Goal: Feedback & Contribution: Leave review/rating

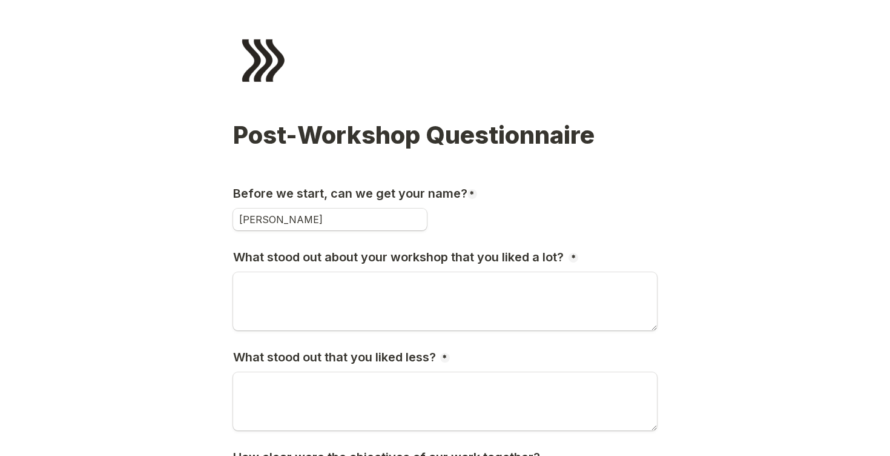
type input "[PERSON_NAME]"
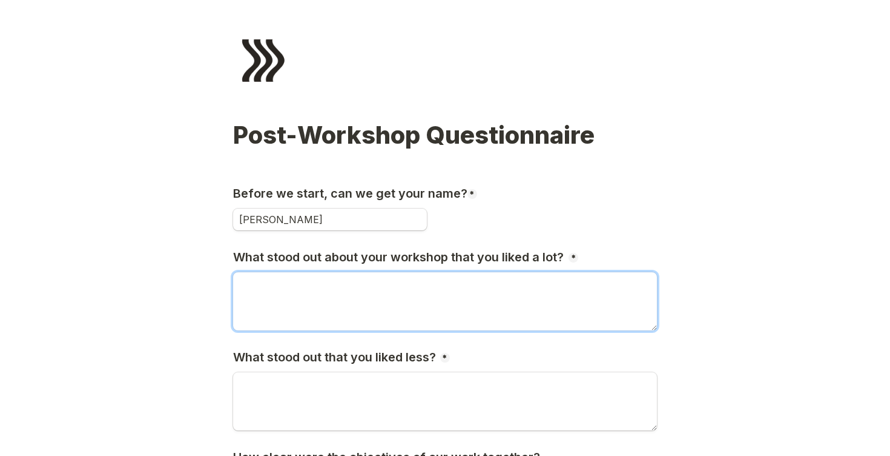
click at [316, 301] on textarea "What stood out about your workshop that you liked a lot?" at bounding box center [445, 301] width 424 height 58
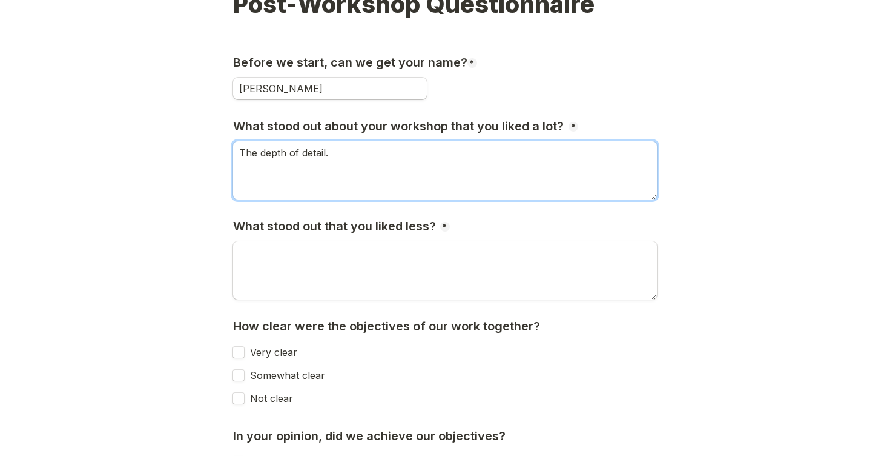
scroll to position [141, 0]
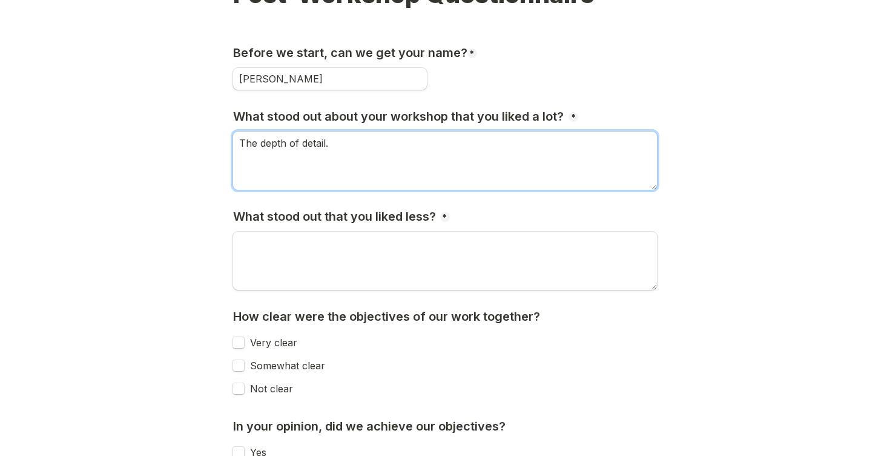
type textarea "The depth of detail."
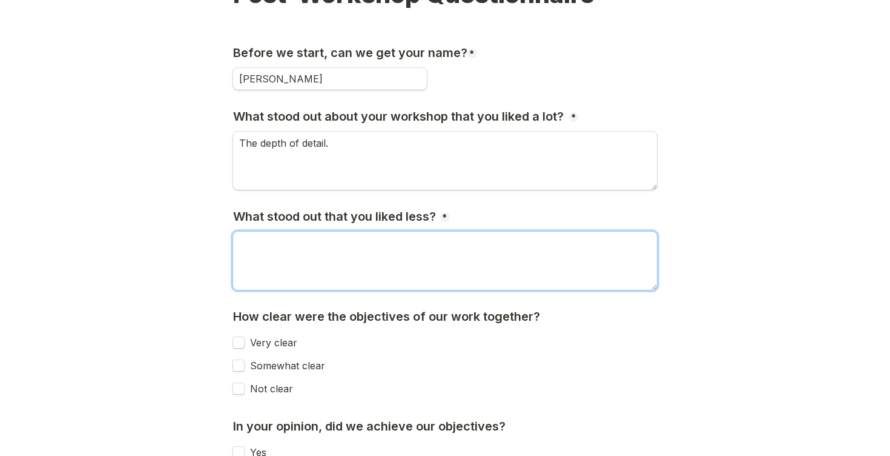
click at [285, 262] on textarea "What stood out that you liked less?" at bounding box center [445, 260] width 424 height 58
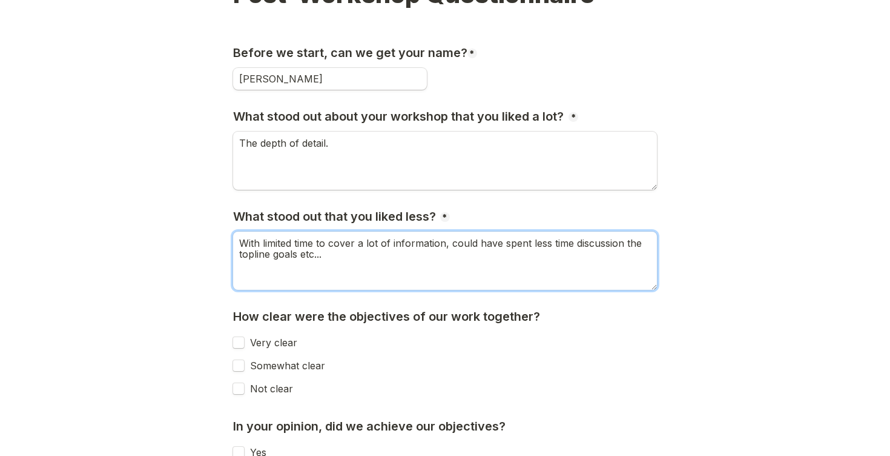
click at [255, 254] on textarea "With limited time to cover a lot of information, could have spent less time dis…" at bounding box center [445, 260] width 424 height 58
click at [337, 253] on textarea "With limited time to cover a lot of information, could have spent less time dis…" at bounding box center [445, 260] width 424 height 58
drag, startPoint x: 329, startPoint y: 253, endPoint x: 277, endPoint y: 253, distance: 52.1
click at [277, 253] on textarea "With limited time to cover a lot of information, could have spent less time dis…" at bounding box center [445, 260] width 424 height 58
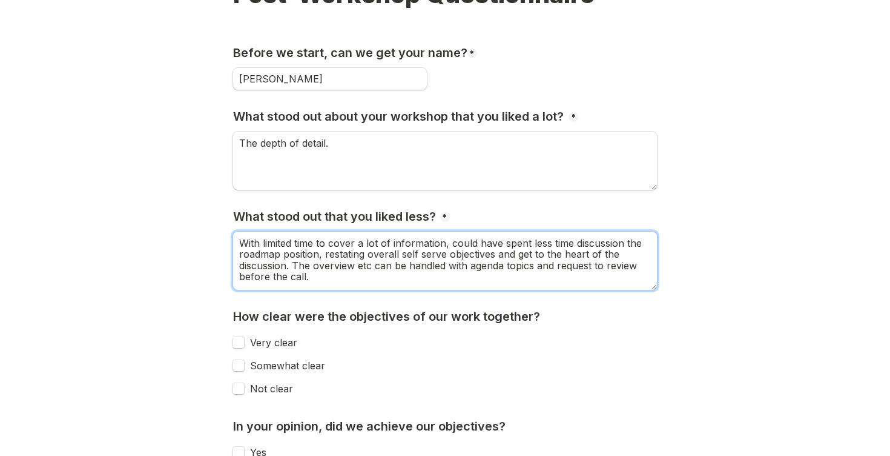
type textarea "With limited time to cover a lot of information, could have spent less time dis…"
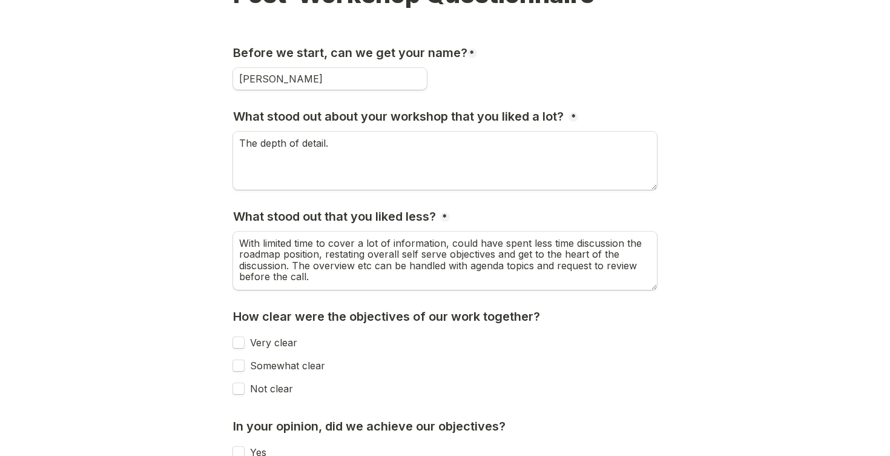
click at [277, 342] on label "Very clear" at bounding box center [270, 342] width 53 height 11
click at [245, 342] on input "Very clear" at bounding box center [239, 342] width 12 height 12
checkbox input "true"
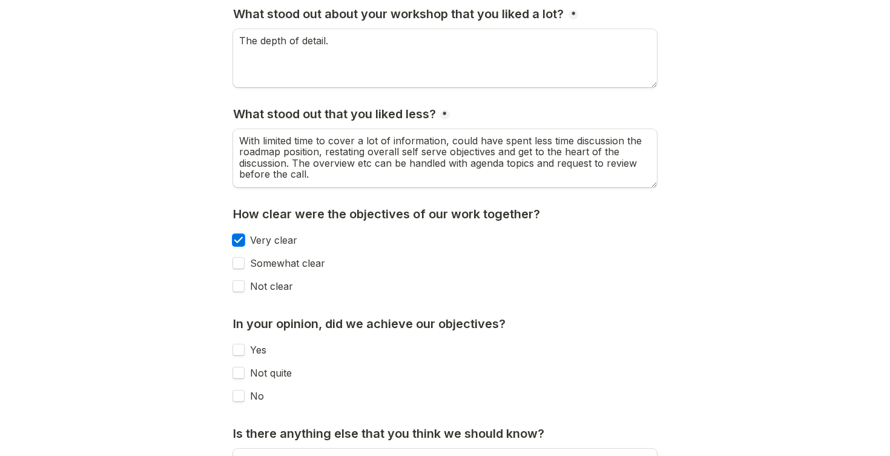
scroll to position [281, 0]
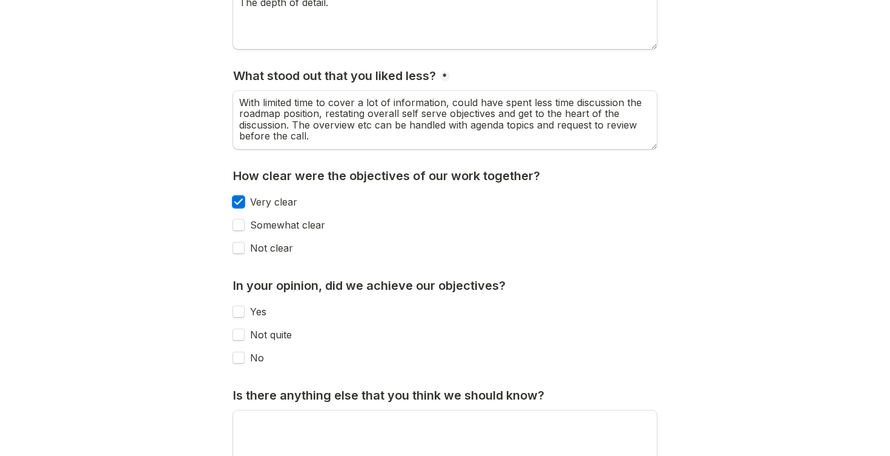
click at [257, 334] on label "Not quite" at bounding box center [268, 334] width 48 height 11
click at [245, 334] on input "Not quite" at bounding box center [239, 334] width 12 height 12
checkbox input "true"
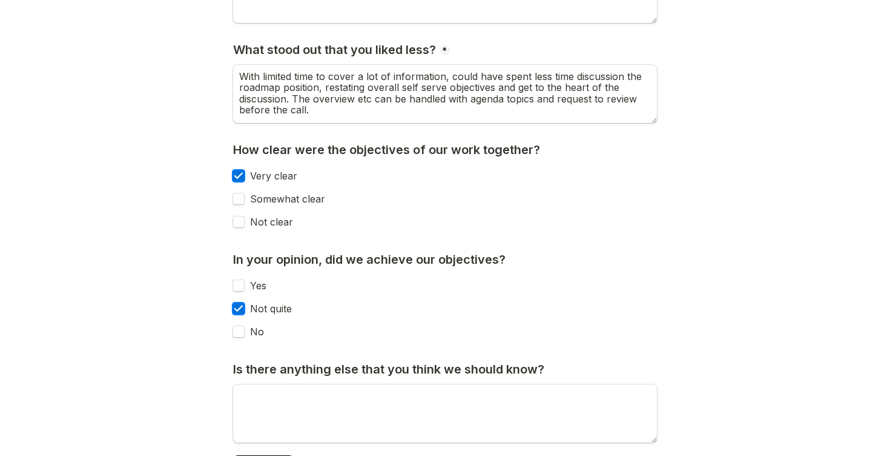
scroll to position [361, 0]
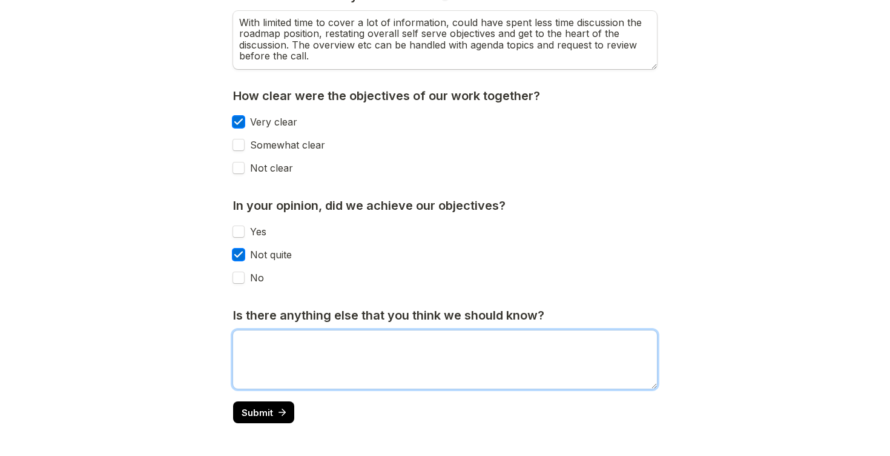
click at [305, 353] on textarea "Is there anything else that you think we should know?" at bounding box center [445, 359] width 424 height 58
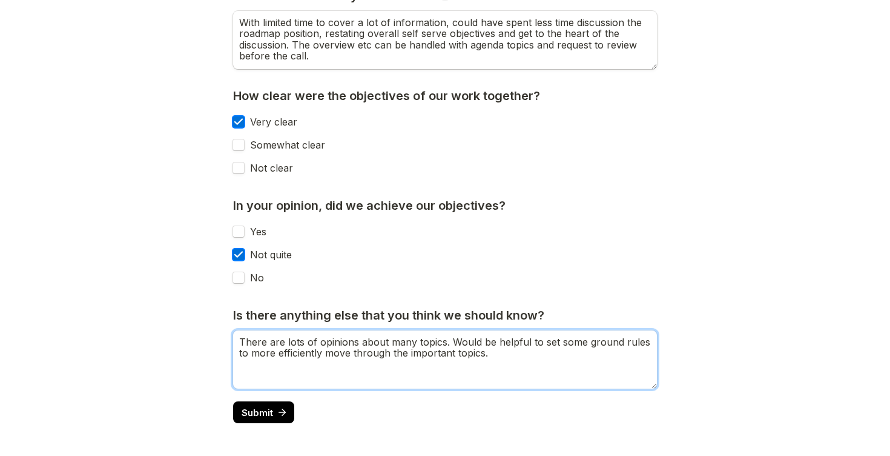
drag, startPoint x: 414, startPoint y: 342, endPoint x: 394, endPoint y: 342, distance: 20.0
click at [394, 342] on textarea "There are lots of opinions about many topics. Would be helpful to set some grou…" at bounding box center [445, 359] width 424 height 58
click at [408, 342] on textarea "There are lots of opinions about many topics. Would be helpful to set some grou…" at bounding box center [445, 359] width 424 height 58
drag, startPoint x: 413, startPoint y: 342, endPoint x: 385, endPoint y: 341, distance: 27.9
click at [385, 341] on textarea "There are lots of opinions about many topics. Would be helpful to set some grou…" at bounding box center [445, 359] width 424 height 58
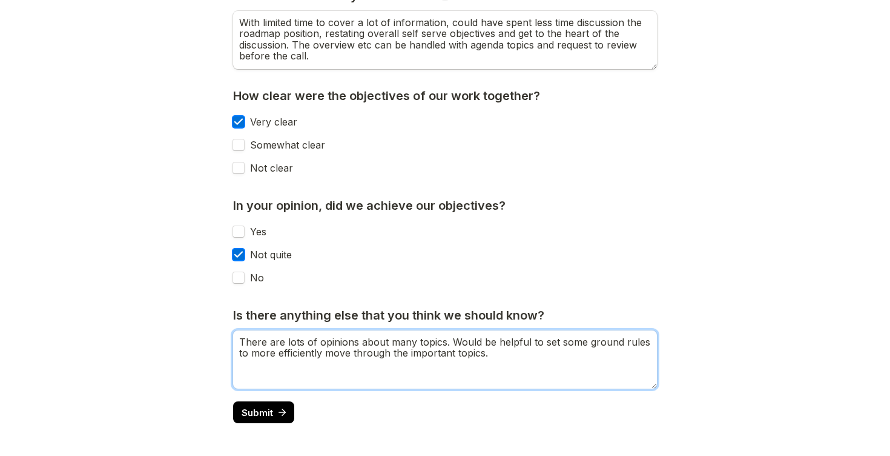
click at [391, 344] on textarea "There are lots of opinions about many topics. Would be helpful to set some grou…" at bounding box center [445, 359] width 424 height 58
click at [546, 365] on textarea "There are lots of opinions about many topics. Would be helpful to set some grou…" at bounding box center [445, 359] width 424 height 58
click at [585, 345] on textarea "There are lots of opinions about many topics. Would be helpful to set some grou…" at bounding box center [445, 359] width 424 height 58
click at [516, 350] on textarea "There are lots of opinions about many topics. Would be helpful to set some grou…" at bounding box center [445, 359] width 424 height 58
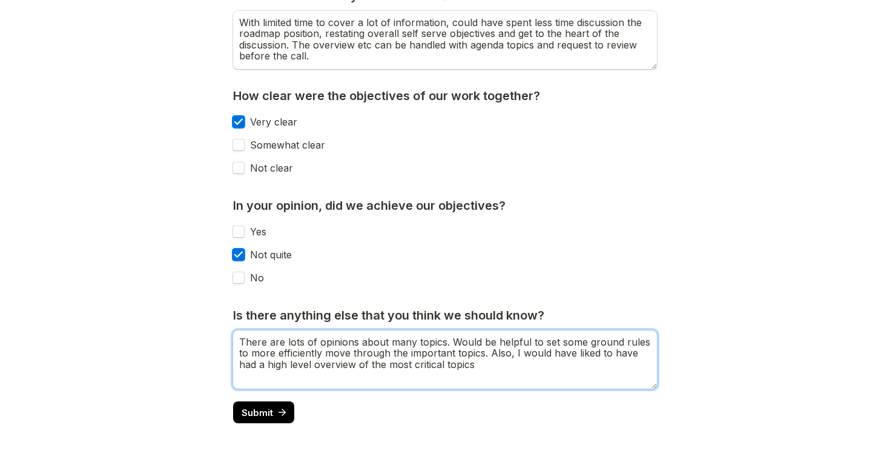
drag, startPoint x: 493, startPoint y: 365, endPoint x: 472, endPoint y: 368, distance: 21.5
click at [472, 368] on textarea "There are lots of opinions about many topics. Would be helpful to set some grou…" at bounding box center [445, 359] width 424 height 58
click at [477, 368] on textarea "There are lots of opinions about many topics. Would be helpful to set some grou…" at bounding box center [445, 359] width 424 height 58
drag, startPoint x: 483, startPoint y: 365, endPoint x: 491, endPoint y: 353, distance: 14.7
click at [491, 353] on textarea "There are lots of opinions about many topics. Would be helpful to set some grou…" at bounding box center [445, 359] width 424 height 58
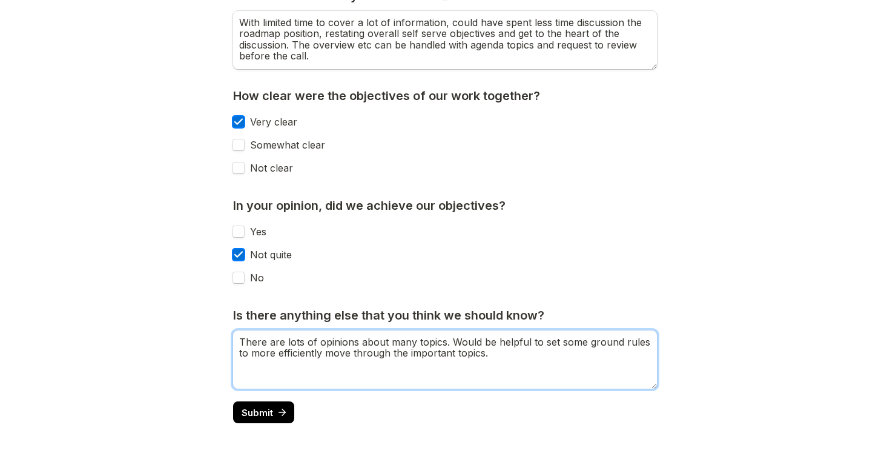
type textarea "There are lots of opinions about many topics. Would be helpful to set some grou…"
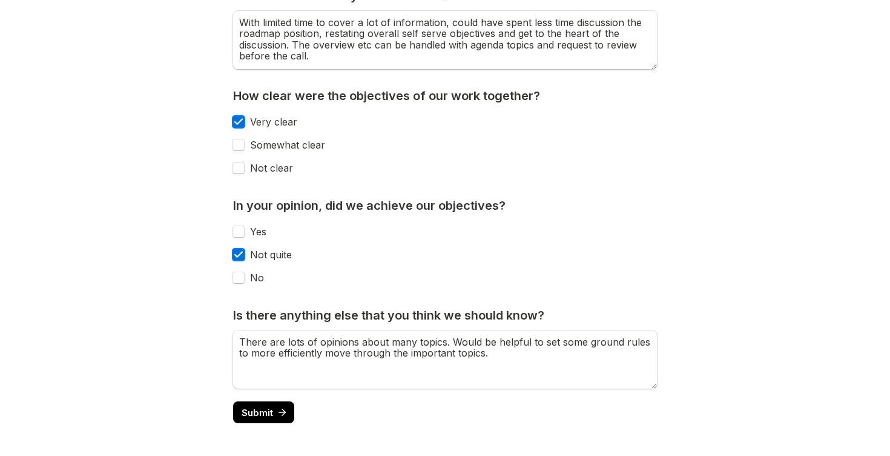
click at [308, 161] on div "Not clear" at bounding box center [445, 171] width 424 height 28
click at [303, 141] on label "Somewhat clear" at bounding box center [284, 144] width 81 height 11
click at [245, 141] on input "Somewhat clear" at bounding box center [239, 145] width 12 height 12
checkbox input "true"
click at [285, 117] on label "Very clear" at bounding box center [270, 121] width 53 height 11
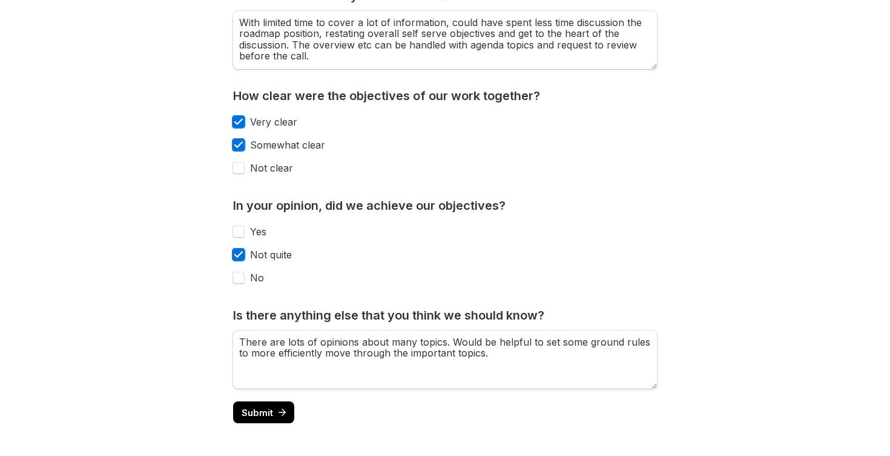
click at [245, 117] on input "Very clear" at bounding box center [239, 122] width 12 height 12
click at [257, 118] on label "Very clear" at bounding box center [270, 121] width 53 height 11
click at [245, 118] on input "Very clear" at bounding box center [239, 122] width 12 height 12
checkbox input "true"
click at [260, 150] on div "Somewhat clear" at bounding box center [279, 145] width 92 height 22
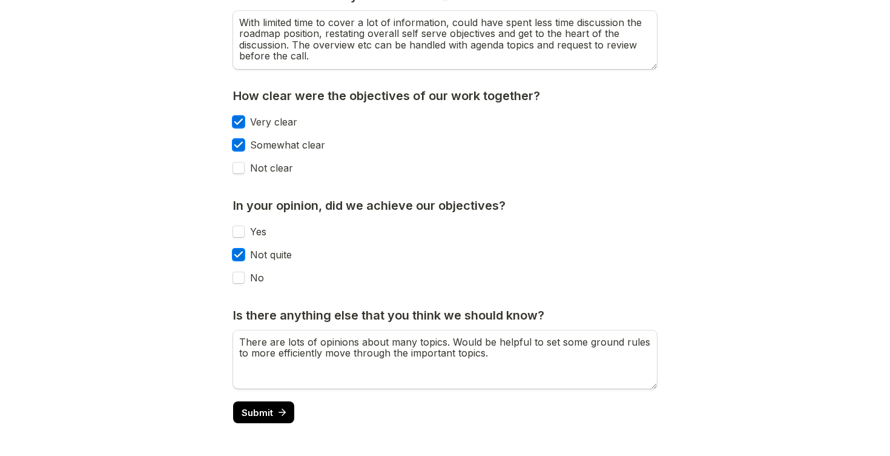
click at [267, 145] on label "Somewhat clear" at bounding box center [284, 144] width 81 height 11
click at [245, 145] on input "Somewhat clear" at bounding box center [239, 145] width 12 height 12
checkbox input "false"
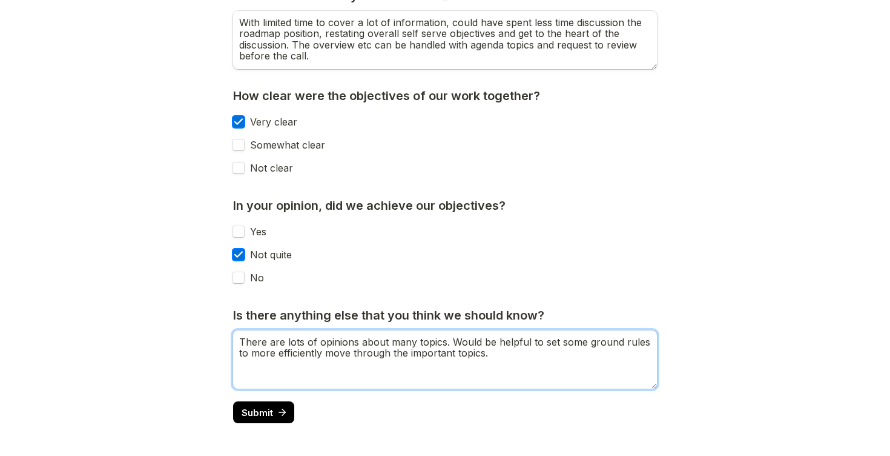
click at [511, 363] on textarea "There are lots of opinions about many topics. Would be helpful to set some grou…" at bounding box center [445, 359] width 424 height 58
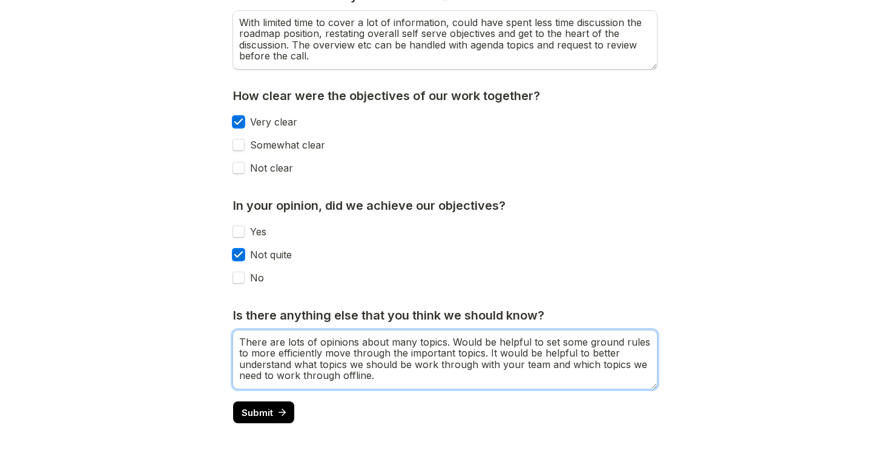
click at [314, 365] on textarea "There are lots of opinions about many topics. Would be helpful to set some grou…" at bounding box center [445, 359] width 424 height 58
click at [390, 372] on textarea "There are lots of opinions about many topics. Would be helpful to set some grou…" at bounding box center [445, 359] width 424 height 58
click at [440, 366] on textarea "There are lots of opinions about many topics. Would be helpful to set some grou…" at bounding box center [445, 359] width 424 height 58
click at [555, 380] on textarea "There are lots of opinions about many topics. Would be helpful to set some grou…" at bounding box center [445, 359] width 424 height 58
click at [488, 352] on textarea "There are lots of opinions about many topics. Would be helpful to set some grou…" at bounding box center [445, 359] width 424 height 58
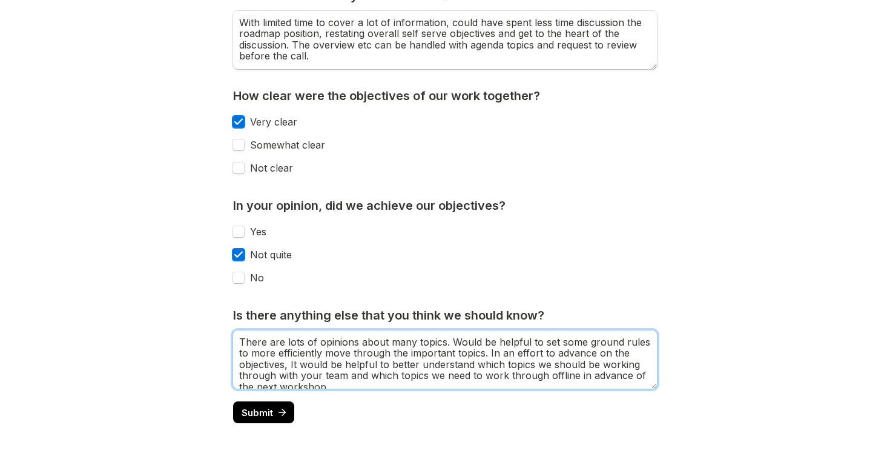
scroll to position [10, 0]
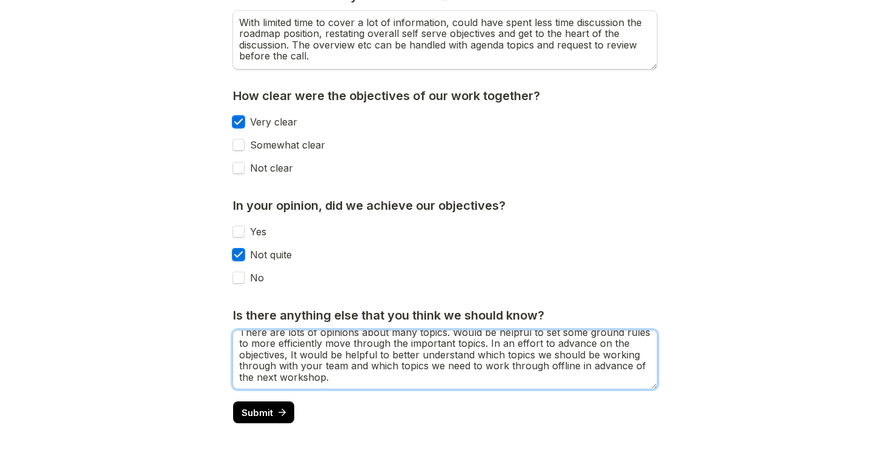
click at [400, 381] on textarea "There are lots of opinions about many topics. Would be helpful to set some grou…" at bounding box center [445, 359] width 424 height 58
click at [354, 379] on textarea "There are lots of opinions about many topics. Would be helpful to set some grou…" at bounding box center [445, 359] width 424 height 58
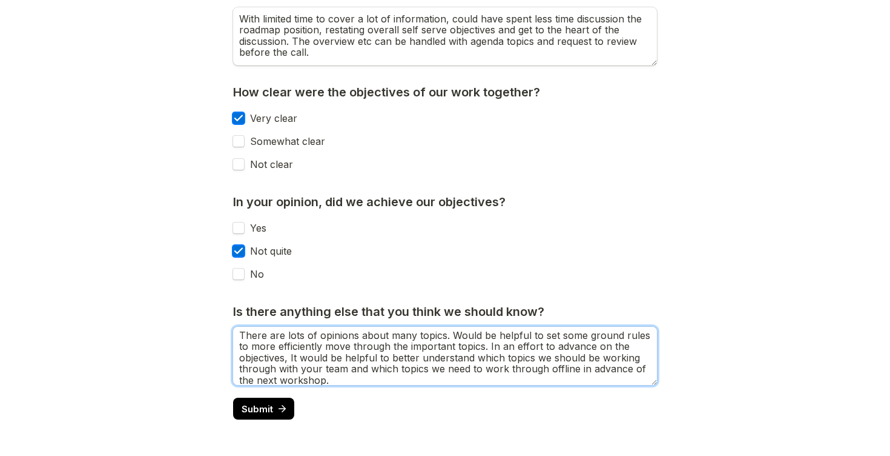
scroll to position [0, 0]
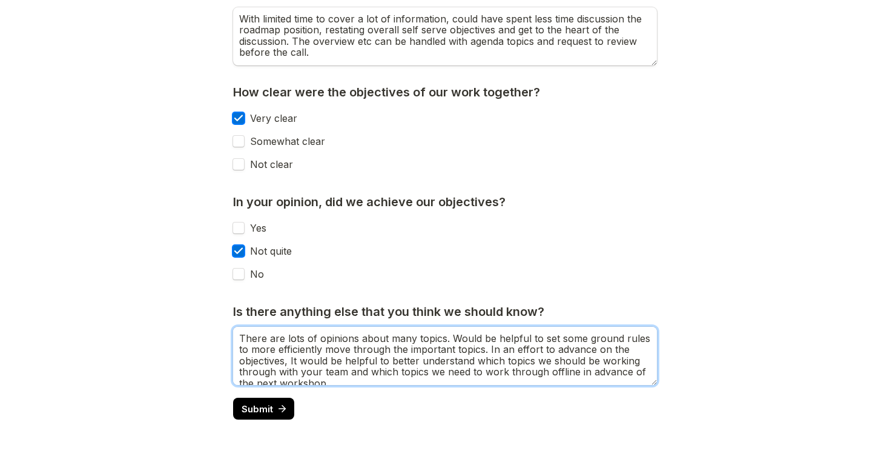
click at [489, 351] on textarea "There are lots of opinions about many topics. Would be helpful to set some grou…" at bounding box center [445, 356] width 424 height 58
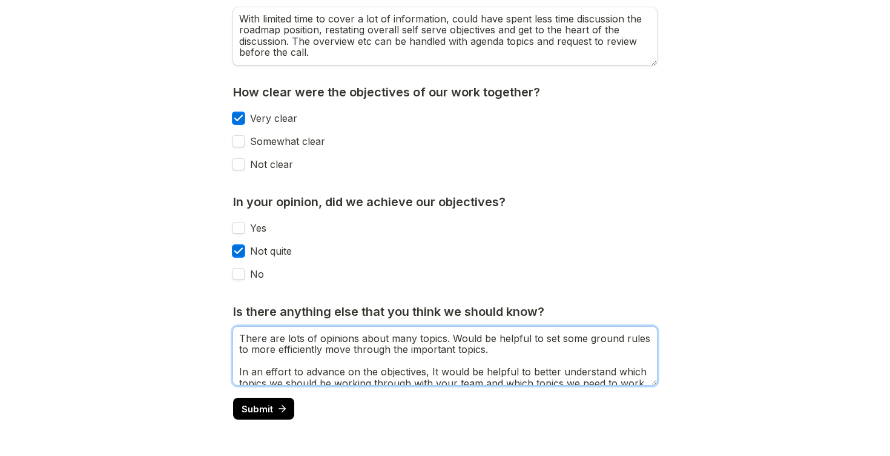
scroll to position [21, 0]
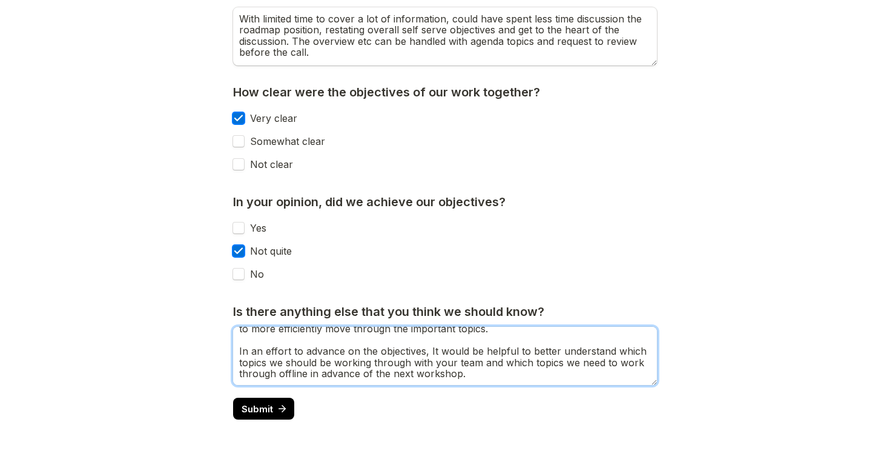
click at [482, 376] on textarea "There are lots of opinions about many topics. Would be helpful to set some grou…" at bounding box center [445, 356] width 424 height 58
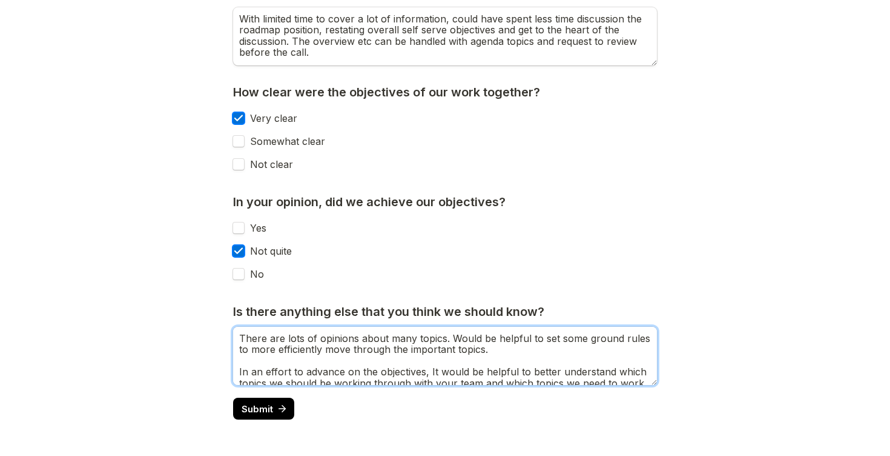
click at [505, 349] on textarea "There are lots of opinions about many topics. Would be helpful to set some grou…" at bounding box center [445, 356] width 424 height 58
drag, startPoint x: 642, startPoint y: 339, endPoint x: 593, endPoint y: 341, distance: 48.5
click at [593, 341] on textarea "There are lots of opinions about many topics. Would be helpful to set some grou…" at bounding box center [445, 356] width 424 height 58
click at [585, 341] on textarea "There are lots of opinions about many topics. Would be helpful to set some grou…" at bounding box center [445, 356] width 424 height 58
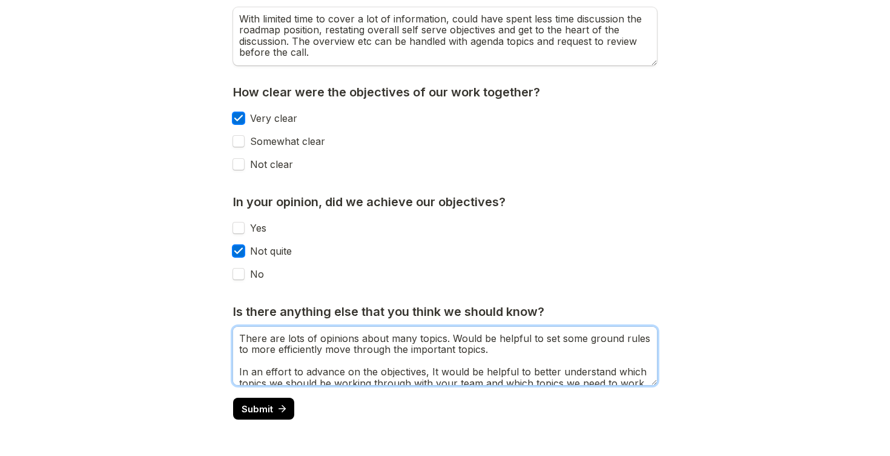
click at [516, 353] on textarea "There are lots of opinions about many topics. Would be helpful to set some grou…" at bounding box center [445, 356] width 424 height 58
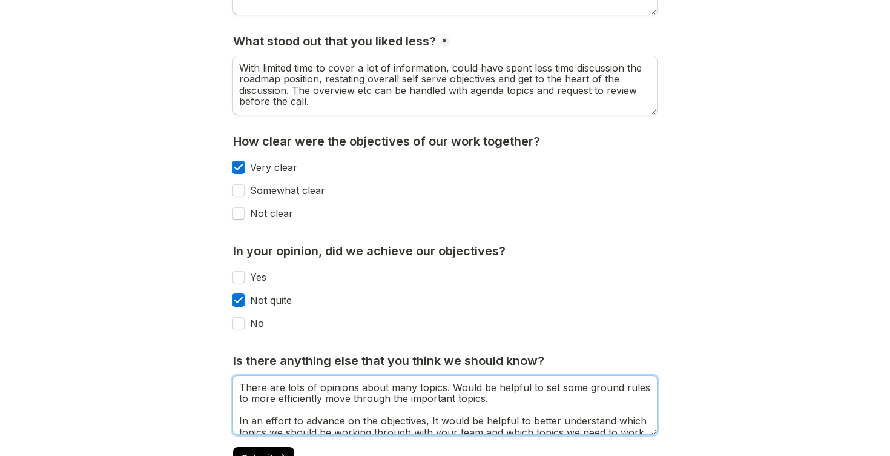
scroll to position [314, 0]
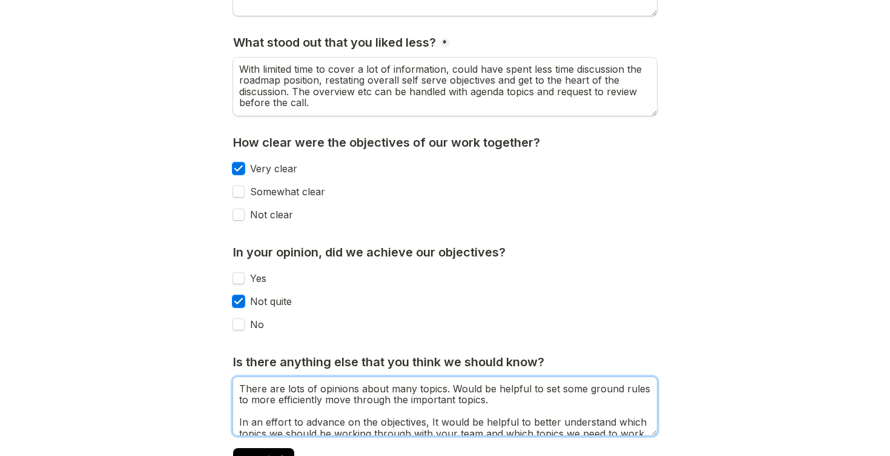
type textarea "There are lots of opinions about many topics. Would be helpful to set some grou…"
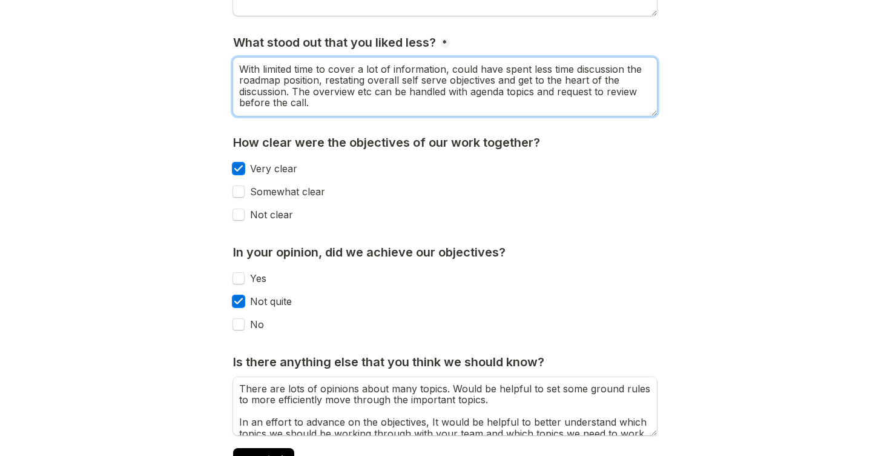
click at [322, 82] on textarea "With limited time to cover a lot of information, could have spent less time dis…" at bounding box center [445, 87] width 424 height 58
click at [264, 71] on textarea "With limited time to cover a lot of information, could have spent less time dis…" at bounding box center [445, 87] width 424 height 58
click at [318, 68] on textarea "With very limited time to cover a lot of information, could have spent less tim…" at bounding box center [445, 87] width 424 height 58
click at [264, 75] on textarea "With very limited amount time to cover a lot of information, could have spent l…" at bounding box center [445, 87] width 424 height 58
click at [580, 82] on textarea "With a very limited amount time to cover a lot of information, could have spent…" at bounding box center [445, 87] width 424 height 58
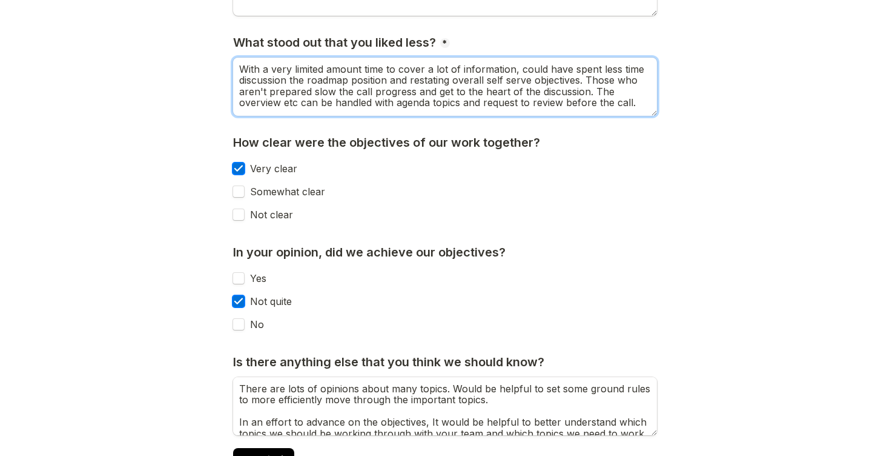
click at [433, 91] on textarea "With a very limited amount time to cover a lot of information, could have spent…" at bounding box center [445, 87] width 424 height 58
drag, startPoint x: 588, startPoint y: 92, endPoint x: 588, endPoint y: 82, distance: 10.3
click at [588, 82] on textarea "With a very limited amount time to cover a lot of information, could have spent…" at bounding box center [445, 87] width 424 height 58
click at [553, 93] on textarea "With a very limited amount time to cover a lot of information, could have spent…" at bounding box center [445, 87] width 424 height 58
click at [514, 99] on textarea "With a very limited amount time to cover a lot of information, could have spent…" at bounding box center [445, 87] width 424 height 58
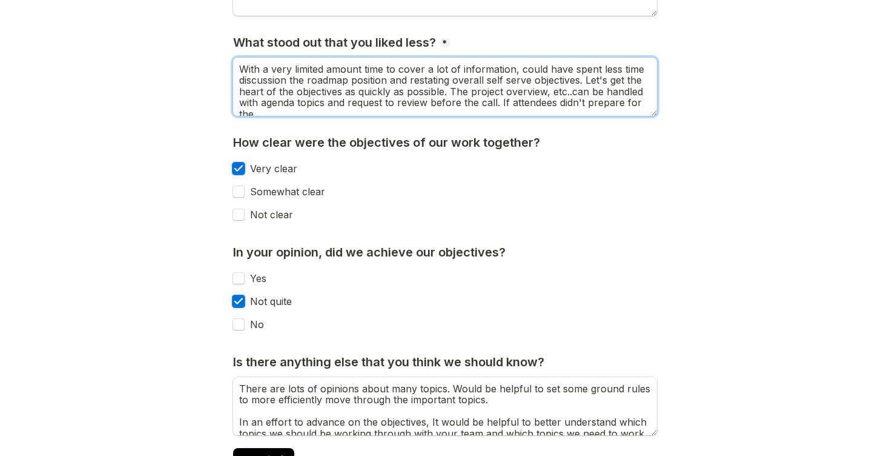
scroll to position [4, 0]
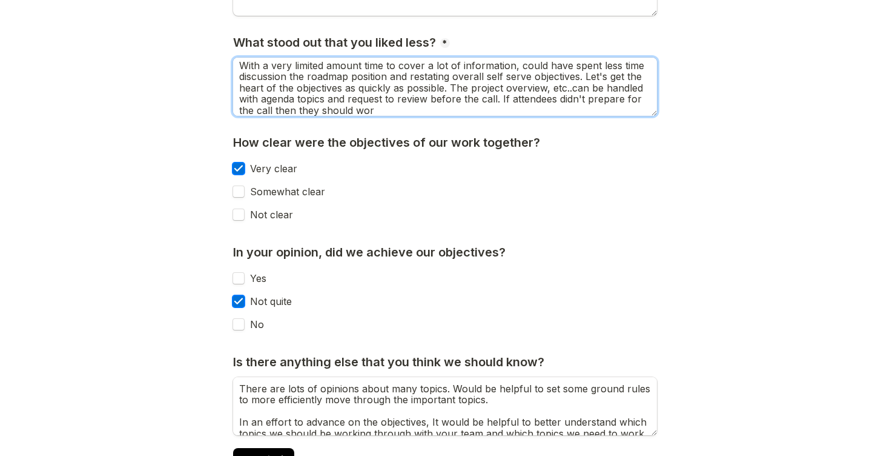
drag, startPoint x: 374, startPoint y: 106, endPoint x: 503, endPoint y: 101, distance: 128.5
click at [503, 101] on textarea "With a very limited amount time to cover a lot of information, could have spent…" at bounding box center [445, 87] width 424 height 58
click at [239, 67] on textarea "With a very limited amount time to cover a lot of information, could have spent…" at bounding box center [445, 87] width 424 height 58
click at [424, 105] on textarea "With a very limited amount time to cover a lot of information, could have spent…" at bounding box center [445, 87] width 424 height 58
click at [632, 97] on textarea "With a very limited amount time to cover a lot of information, could have spent…" at bounding box center [445, 87] width 424 height 58
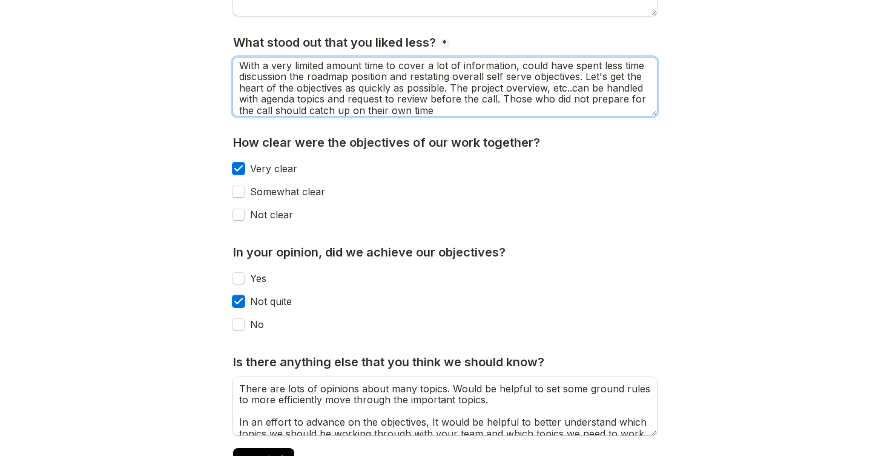
click at [472, 108] on textarea "With a very limited amount time to cover a lot of information, could have spent…" at bounding box center [445, 87] width 424 height 58
drag, startPoint x: 586, startPoint y: 70, endPoint x: 589, endPoint y: 81, distance: 10.6
click at [589, 81] on textarea "With a very limited amount time to cover a lot of information, could have spent…" at bounding box center [445, 87] width 424 height 58
drag, startPoint x: 586, startPoint y: 75, endPoint x: 448, endPoint y: 89, distance: 138.2
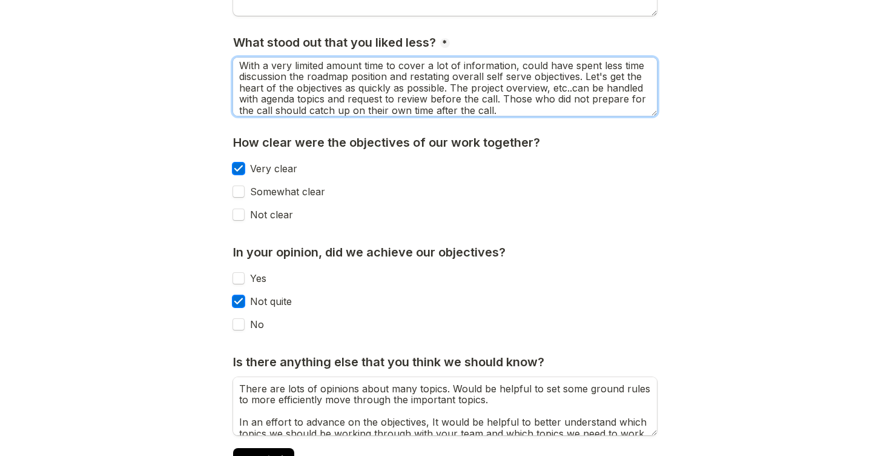
click at [448, 89] on textarea "With a very limited amount time to cover a lot of information, could have spent…" at bounding box center [445, 87] width 424 height 58
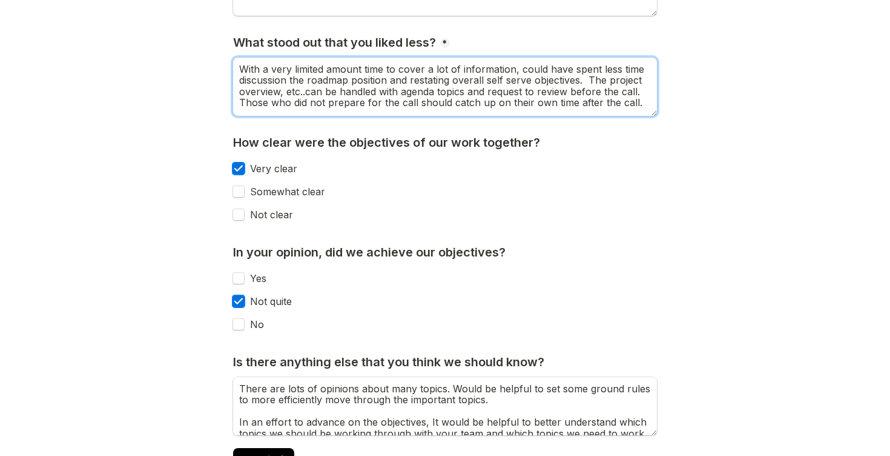
scroll to position [0, 0]
click at [642, 105] on textarea "With a very limited amount time to cover a lot of information, could have spent…" at bounding box center [445, 87] width 424 height 58
paste textarea "Let's get the heart of the objectives as quickly as possible."
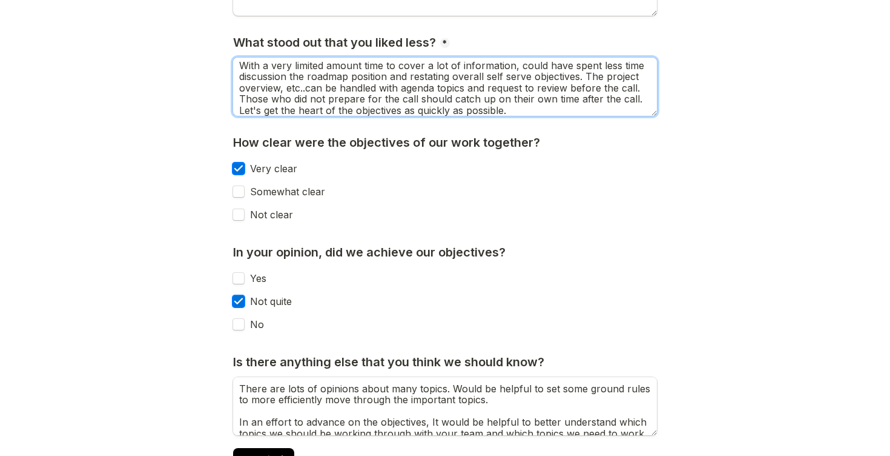
click at [531, 108] on textarea "With a very limited amount time to cover a lot of information, could have spent…" at bounding box center [445, 87] width 424 height 58
click at [538, 110] on textarea "With a very limited amount time to cover a lot of information, could have spent…" at bounding box center [445, 87] width 424 height 58
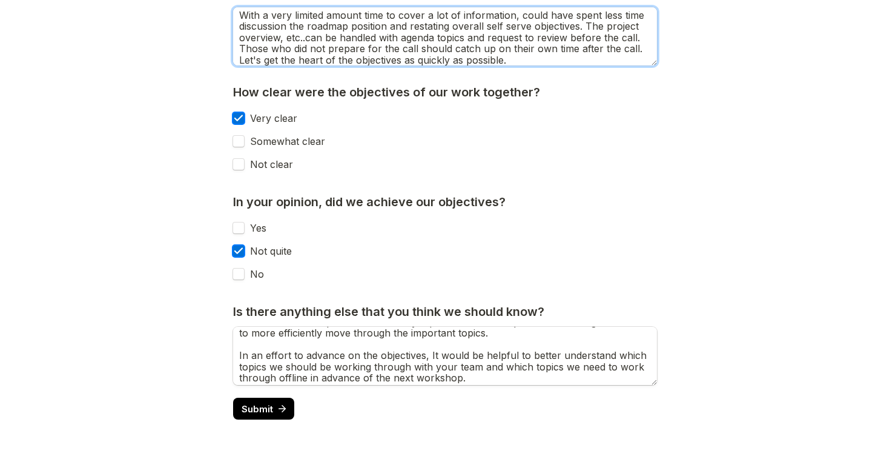
scroll to position [21, 0]
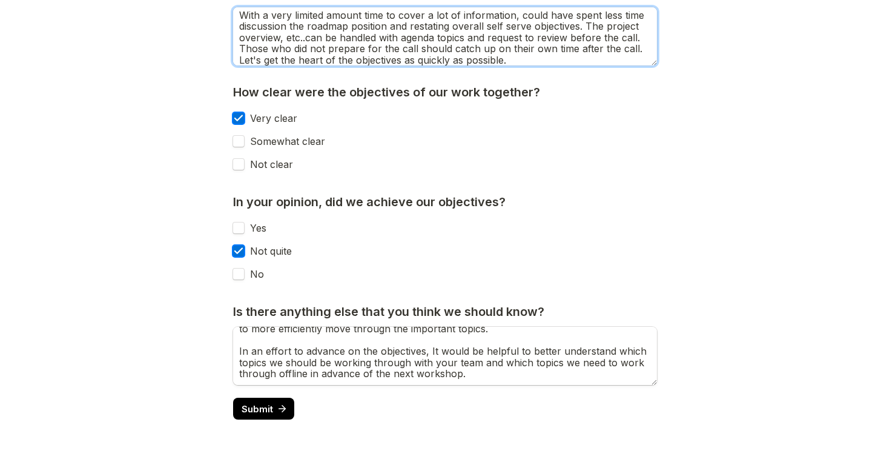
type textarea "With a very limited amount time to cover a lot of information, could have spent…"
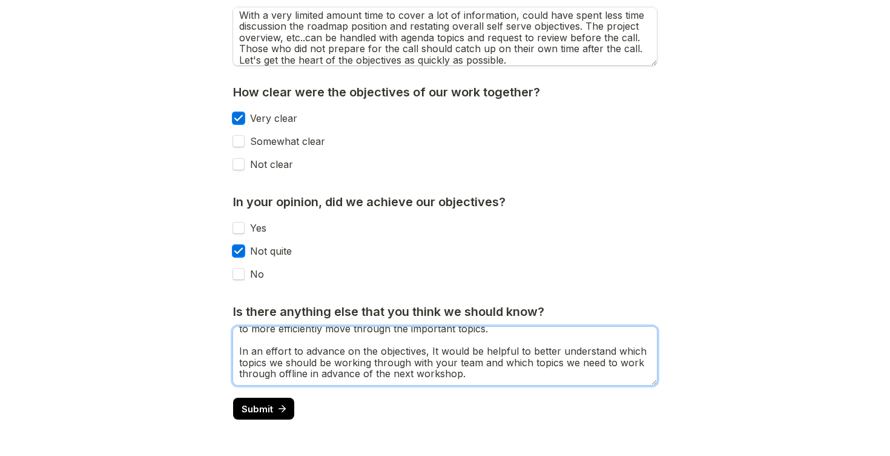
click at [487, 371] on textarea "There are lots of opinions about many topics. Would be helpful to set some grou…" at bounding box center [445, 356] width 424 height 58
click at [476, 376] on textarea "There are lots of opinions about many topics. Would be helpful to set some grou…" at bounding box center [445, 356] width 424 height 58
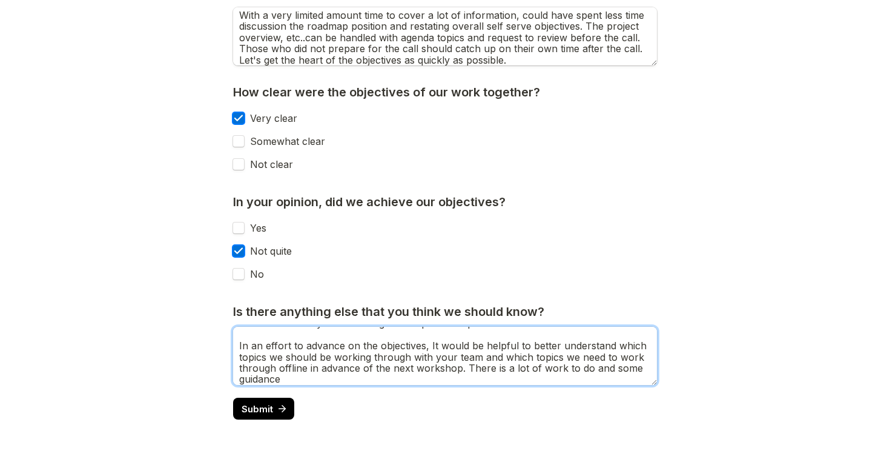
click at [240, 382] on textarea "There are lots of opinions about many topics. Would be helpful to set some grou…" at bounding box center [445, 356] width 424 height 58
click at [466, 382] on textarea "There are lots of opinions about many topics. Would be helpful to set some grou…" at bounding box center [445, 356] width 424 height 58
click at [443, 381] on textarea "There are lots of opinions about many topics. Would be helpful to set some grou…" at bounding box center [445, 356] width 424 height 58
click at [280, 382] on textarea "There are lots of opinions about many topics. Would be helpful to set some grou…" at bounding box center [445, 356] width 424 height 58
click at [326, 383] on textarea "There are lots of opinions about many topics. Would be helpful to set some grou…" at bounding box center [445, 356] width 424 height 58
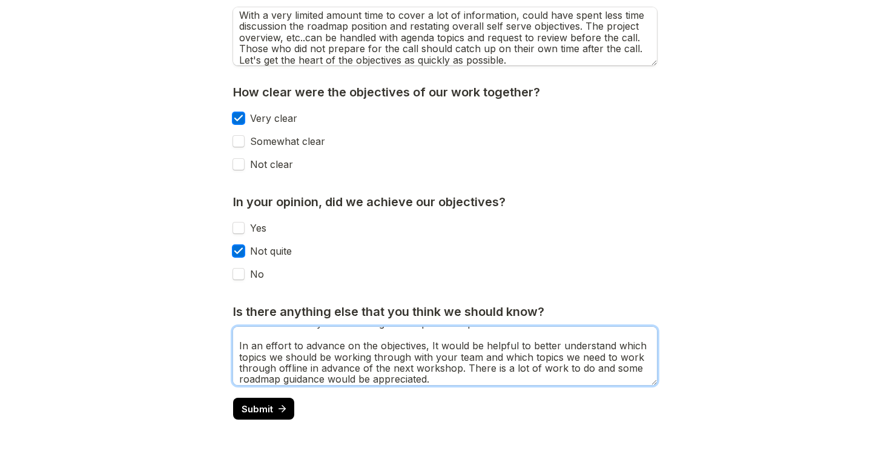
click at [460, 379] on textarea "There are lots of opinions about many topics. Would be helpful to set some grou…" at bounding box center [445, 356] width 424 height 58
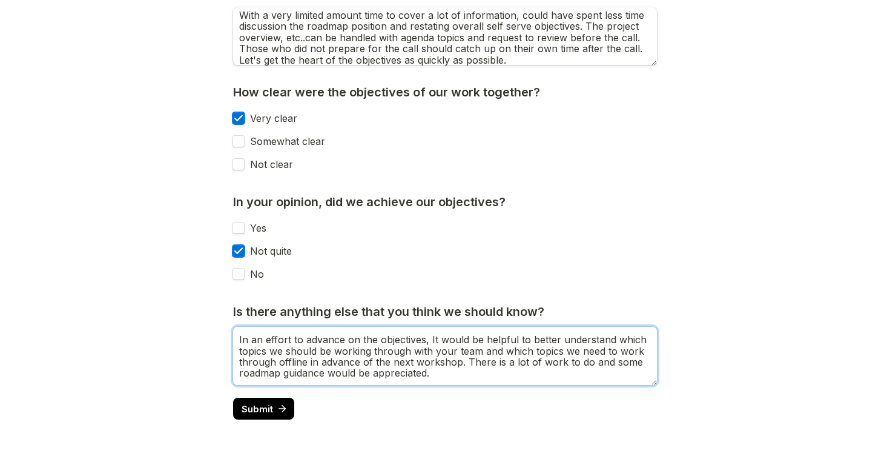
drag, startPoint x: 434, startPoint y: 379, endPoint x: 375, endPoint y: 375, distance: 59.5
click at [375, 375] on textarea "There are lots of opinions about many topics. Would be helpful to set some grou…" at bounding box center [445, 356] width 424 height 58
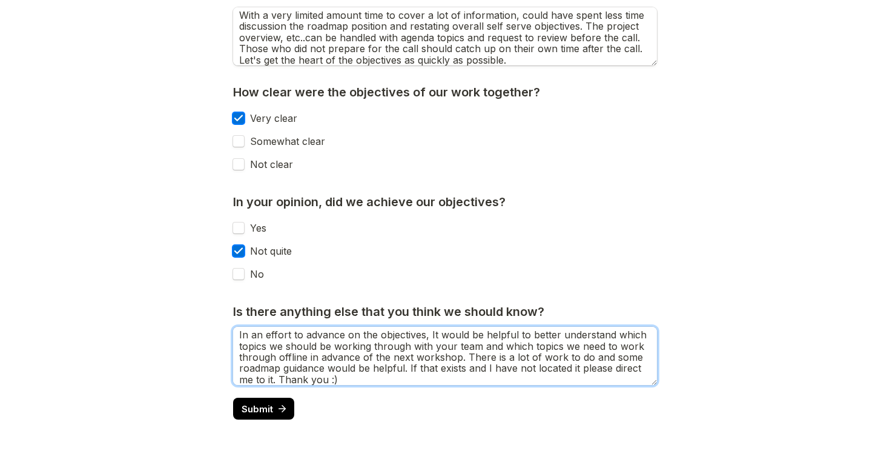
click at [585, 362] on textarea "There are lots of opinions about many topics. Would be helpful to set some grou…" at bounding box center [445, 356] width 424 height 58
click at [408, 370] on textarea "There are lots of opinions about many topics. Would be helpful to set some grou…" at bounding box center [445, 356] width 424 height 58
click at [499, 380] on textarea "There are lots of opinions about many topics. Would be helpful to set some grou…" at bounding box center [445, 356] width 424 height 58
click at [515, 381] on textarea "There are lots of opinions about many topics. Would be helpful to set some grou…" at bounding box center [445, 356] width 424 height 58
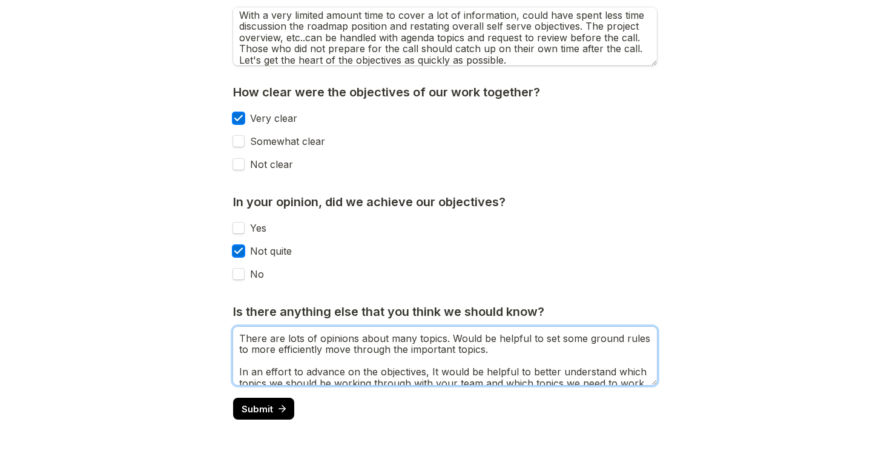
scroll to position [43, 0]
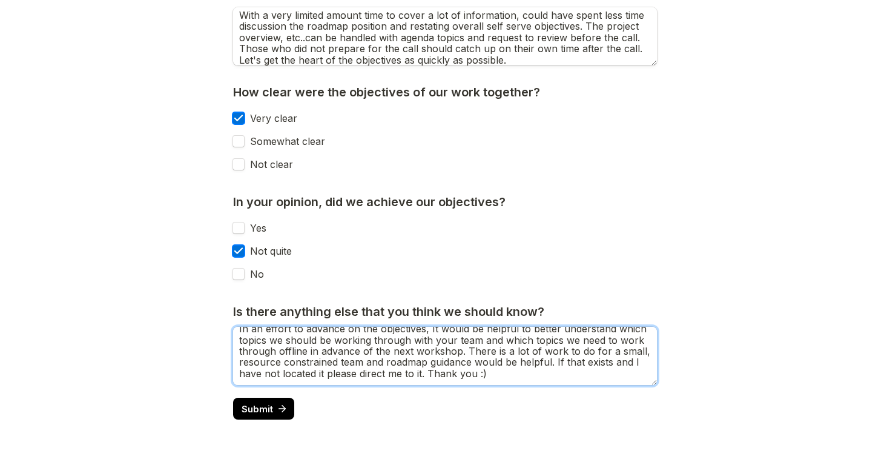
click at [554, 363] on textarea "There are lots of opinions about many topics. Would be helpful to set some grou…" at bounding box center [445, 356] width 424 height 58
click at [463, 349] on textarea "There are lots of opinions about many topics. Would be helpful to set some grou…" at bounding box center [445, 356] width 424 height 58
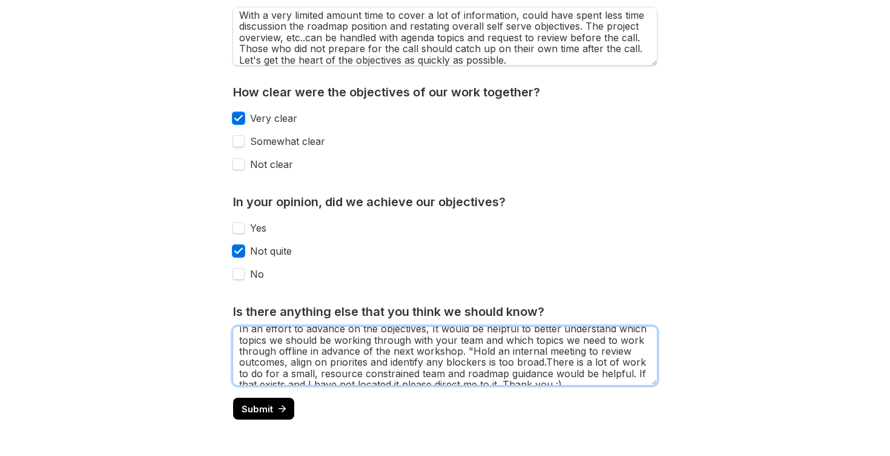
click at [353, 363] on textarea "There are lots of opinions about many topics. Would be helpful to set some grou…" at bounding box center [445, 356] width 424 height 58
click at [486, 360] on textarea "There are lots of opinions about many topics. Would be helpful to set some grou…" at bounding box center [445, 356] width 424 height 58
click at [466, 351] on textarea "There are lots of opinions about many topics. Would be helpful to set some grou…" at bounding box center [445, 356] width 424 height 58
click at [270, 375] on textarea "There are lots of opinions about many topics. Would be helpful to set some grou…" at bounding box center [445, 356] width 424 height 58
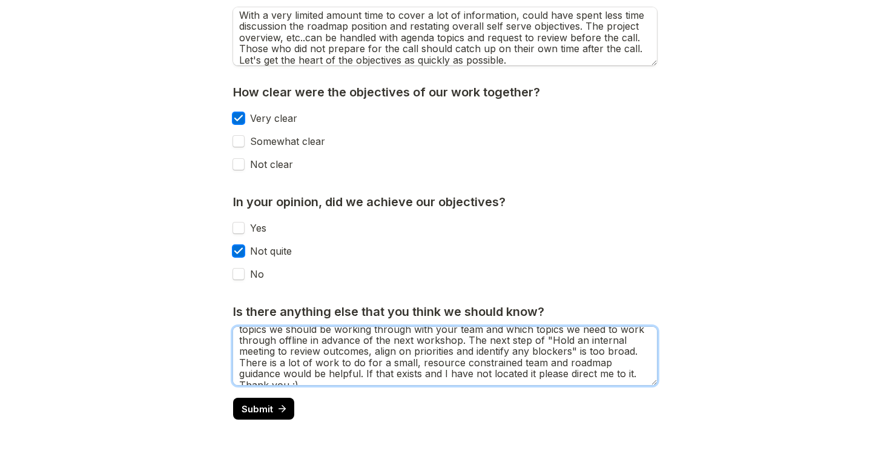
click at [540, 364] on textarea "There are lots of opinions about many topics. Would be helpful to set some grou…" at bounding box center [445, 356] width 424 height 58
click at [516, 364] on textarea "There are lots of opinions about many topics. Would be helpful to set some grou…" at bounding box center [445, 356] width 424 height 58
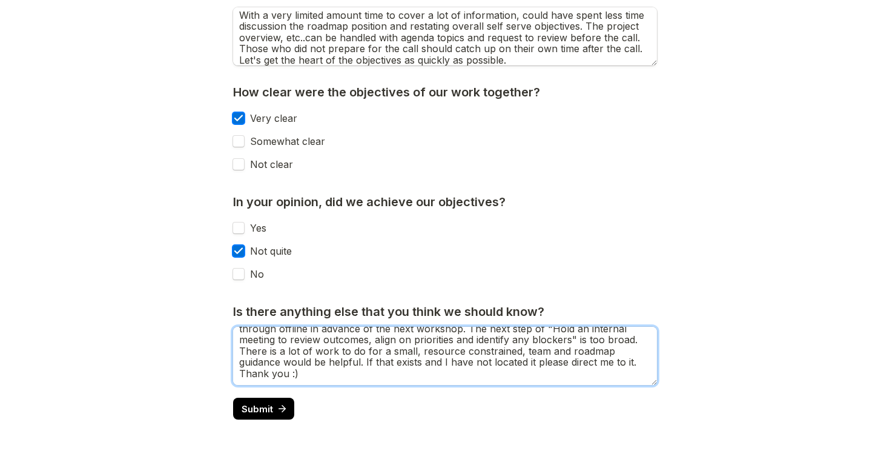
click at [365, 363] on textarea "There are lots of opinions about many topics. Would be helpful to set some grou…" at bounding box center [445, 356] width 424 height 58
click at [454, 380] on textarea "There are lots of opinions about many topics. Would be helpful to set some grou…" at bounding box center [445, 356] width 424 height 58
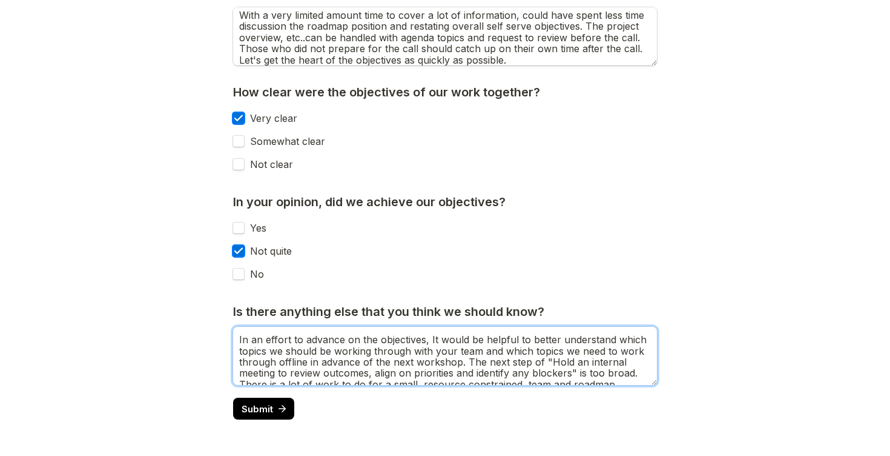
scroll to position [36, 0]
click at [240, 347] on textarea "There are lots of opinions about many topics. Would be helpful to set some grou…" at bounding box center [445, 356] width 424 height 58
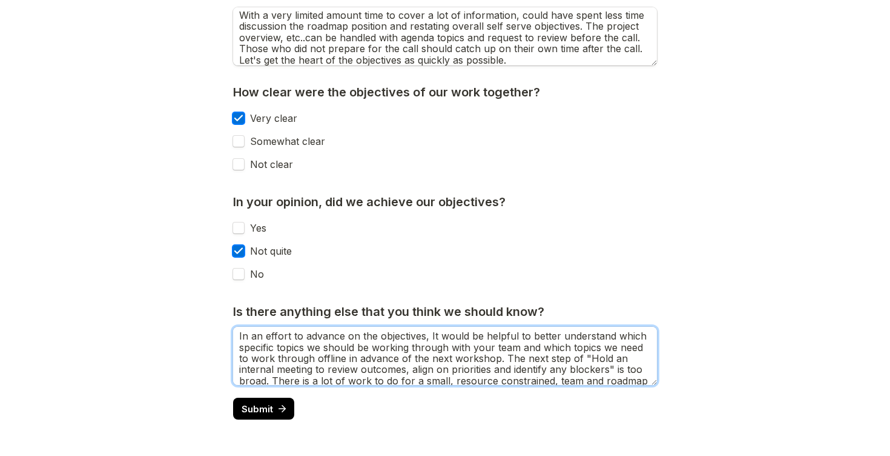
click at [570, 350] on textarea "There are lots of opinions about many topics. Would be helpful to set some grou…" at bounding box center [445, 356] width 424 height 58
click at [542, 359] on textarea "There are lots of opinions about many topics. Would be helpful to set some grou…" at bounding box center [445, 356] width 424 height 58
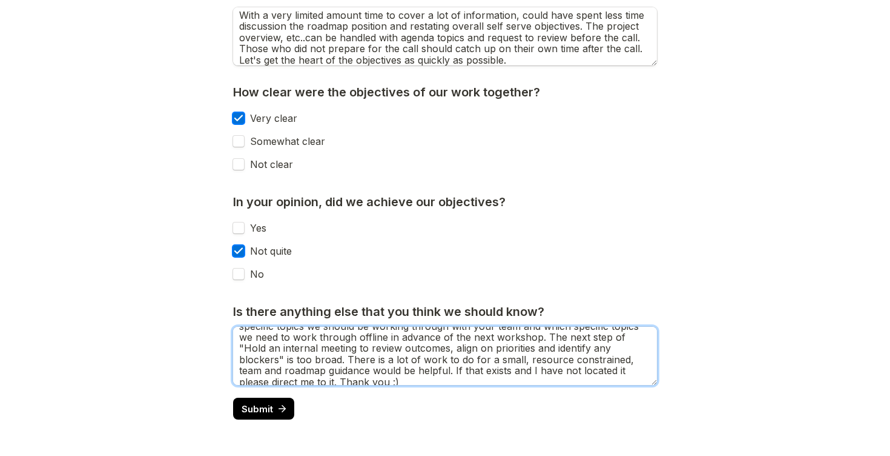
scroll to position [58, 0]
click at [623, 347] on textarea "There are lots of opinions about many topics. Would be helpful to set some grou…" at bounding box center [445, 356] width 424 height 58
click at [287, 359] on textarea "There are lots of opinions about many topics. Would be helpful to set some grou…" at bounding box center [445, 356] width 424 height 58
click at [291, 359] on textarea "There are lots of opinions about many topics. Would be helpful to set some grou…" at bounding box center [445, 356] width 424 height 58
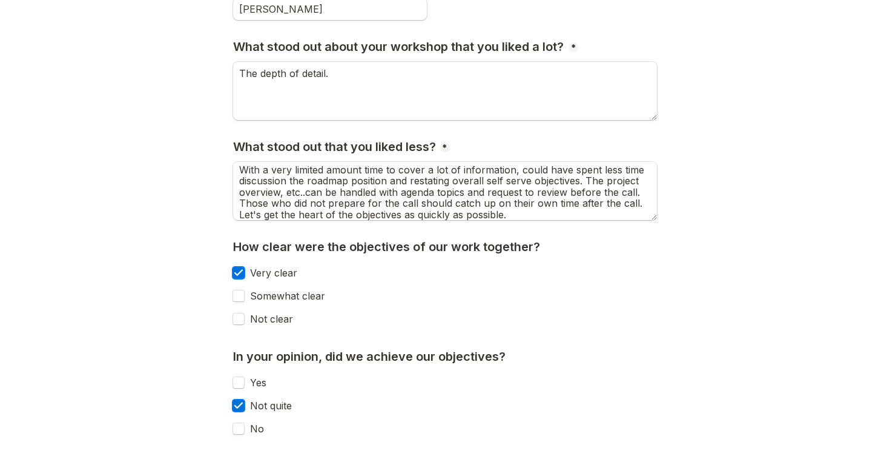
scroll to position [322, 0]
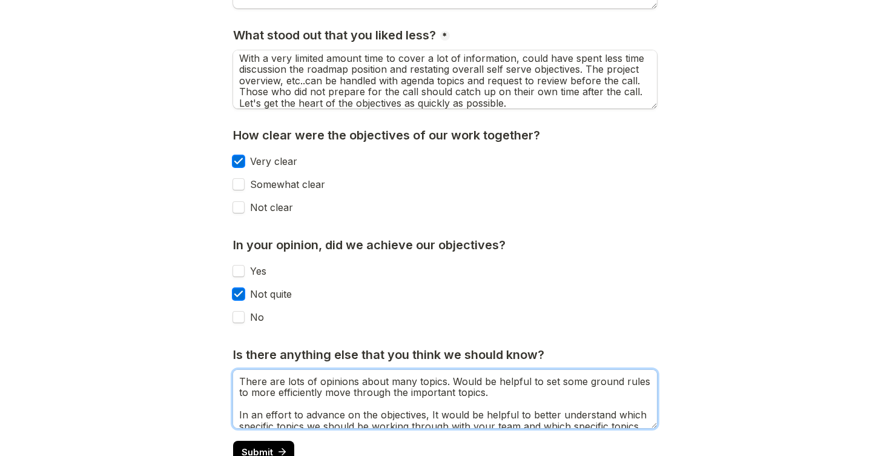
type textarea "There are lots of opinions about many topics. Would be helpful to set some grou…"
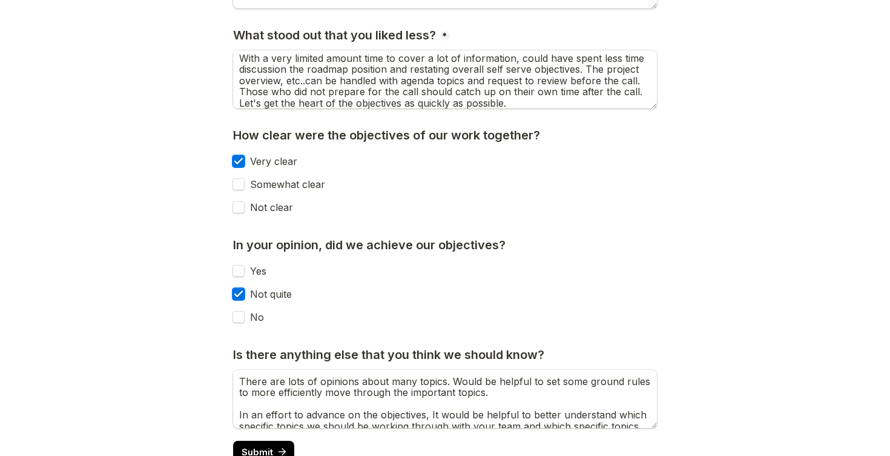
click at [285, 181] on label "Somewhat clear" at bounding box center [284, 184] width 81 height 11
click at [245, 181] on input "Somewhat clear" at bounding box center [239, 184] width 12 height 12
checkbox input "true"
click at [276, 162] on label "Very clear" at bounding box center [270, 161] width 53 height 11
click at [245, 162] on input "Very clear" at bounding box center [239, 161] width 12 height 12
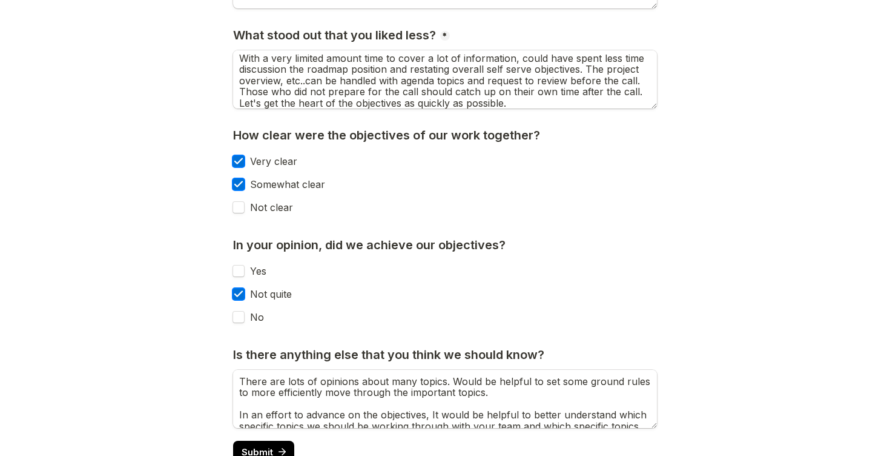
checkbox input "false"
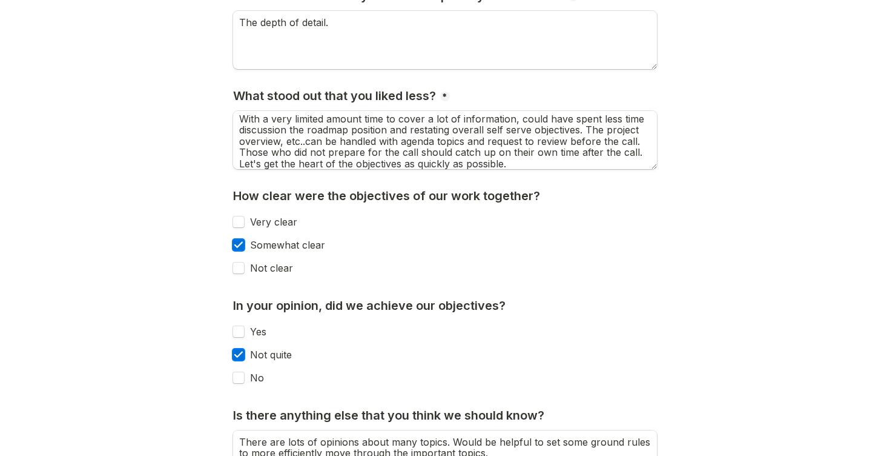
scroll to position [258, 0]
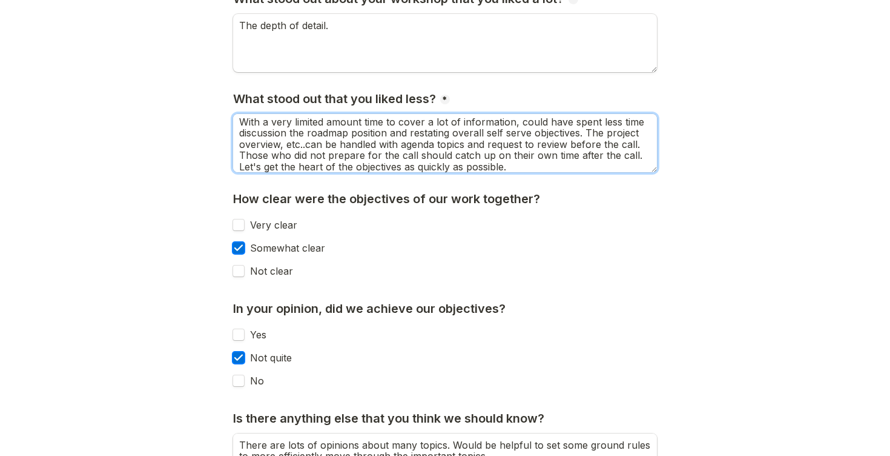
click at [287, 136] on textarea "With a very limited amount time to cover a lot of information, could have spent…" at bounding box center [445, 143] width 424 height 58
drag, startPoint x: 347, startPoint y: 134, endPoint x: 307, endPoint y: 134, distance: 40.0
click at [307, 134] on textarea "With a very limited amount time to cover a lot of information, could have spent…" at bounding box center [445, 143] width 424 height 58
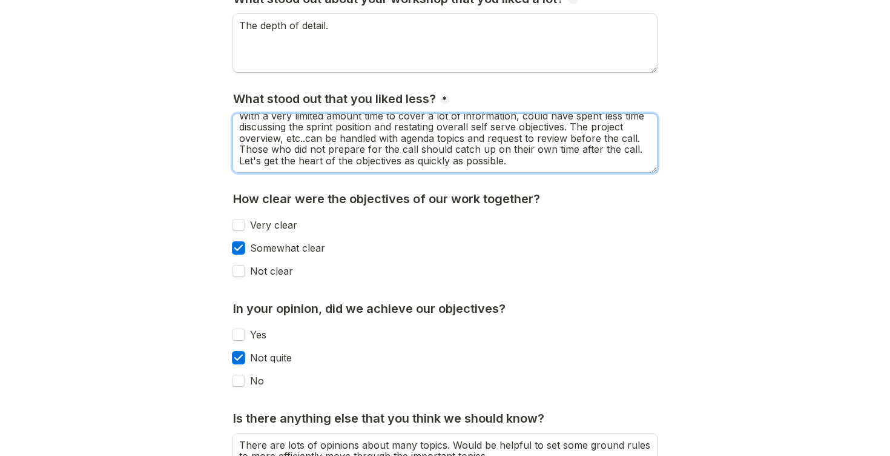
click at [542, 161] on textarea "With a very limited amount time to cover a lot of information, could have spent…" at bounding box center [445, 143] width 424 height 58
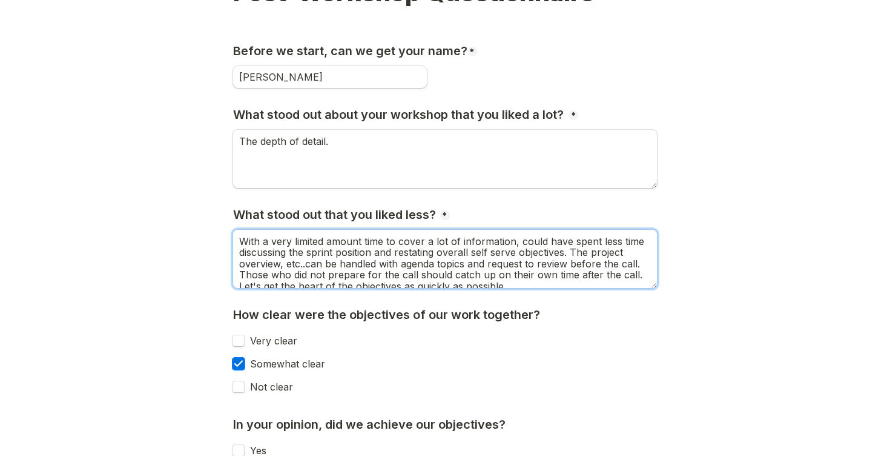
scroll to position [142, 0]
type textarea "With a very limited amount time to cover a lot of information, could have spent…"
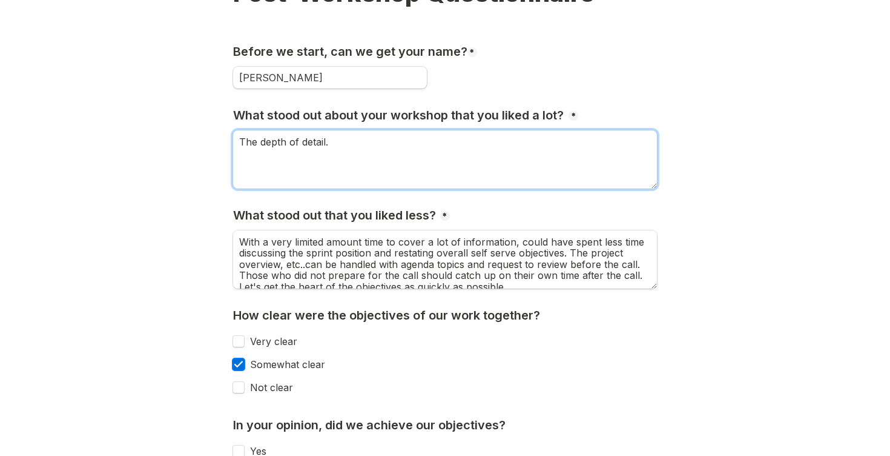
click at [333, 144] on textarea "The depth of detail." at bounding box center [445, 159] width 424 height 58
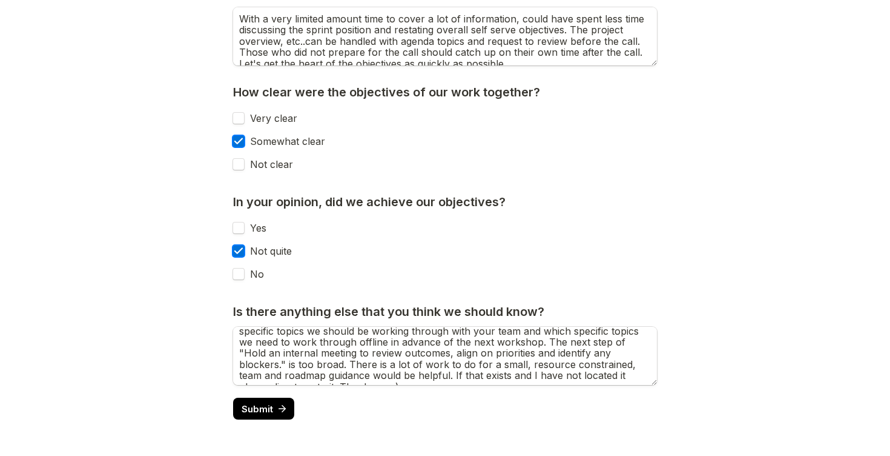
scroll to position [65, 0]
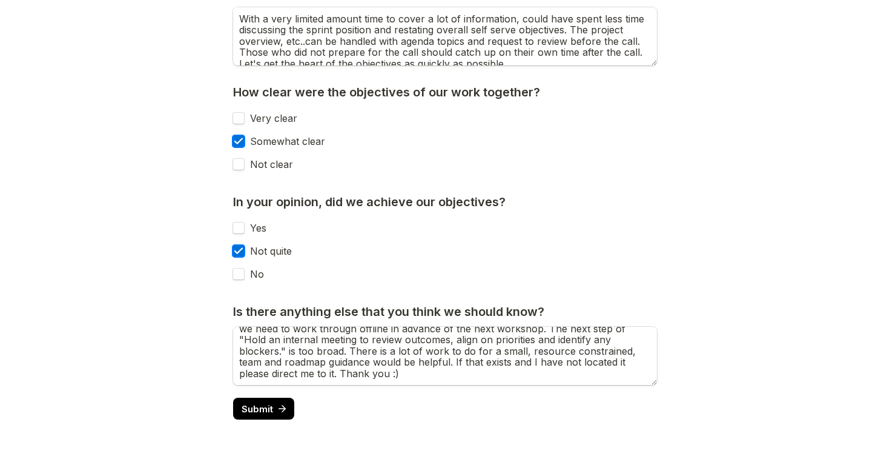
type textarea "The depth of detail in the research. There is A LOT to work through."
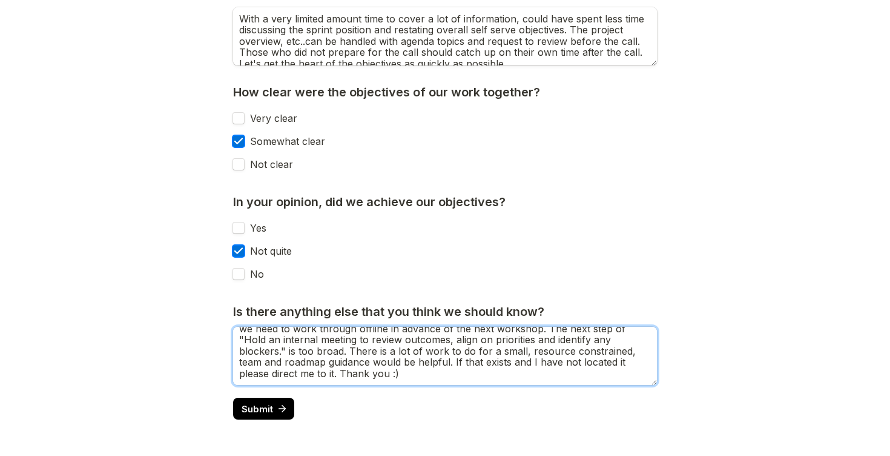
click at [581, 365] on textarea "There are lots of opinions about many topics. Would be helpful to set some grou…" at bounding box center [445, 356] width 424 height 58
click at [579, 365] on textarea "There are lots of opinions about many topics. Would be helpful to set some grou…" at bounding box center [445, 356] width 424 height 58
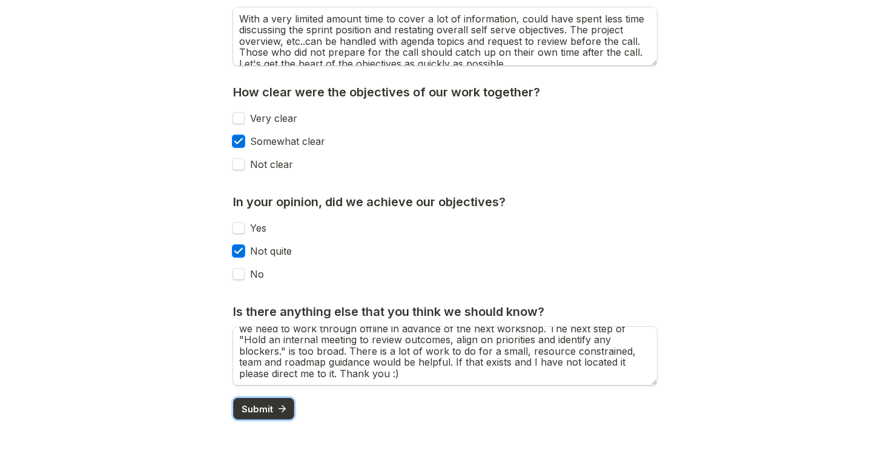
click at [271, 413] on span "Submit" at bounding box center [258, 408] width 32 height 9
